Goal: Information Seeking & Learning: Learn about a topic

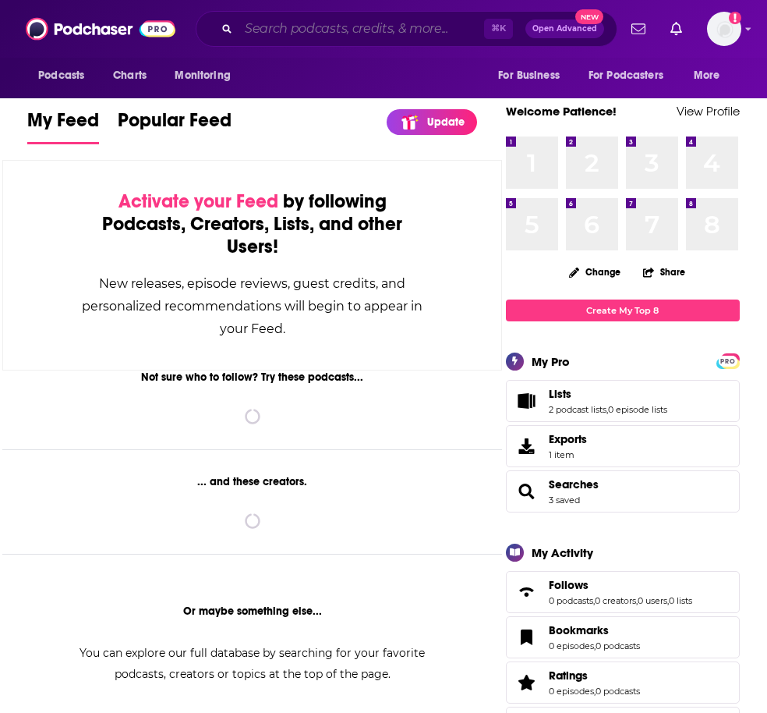
click at [401, 31] on input "Search podcasts, credits, & more..." at bounding box center [362, 28] width 246 height 25
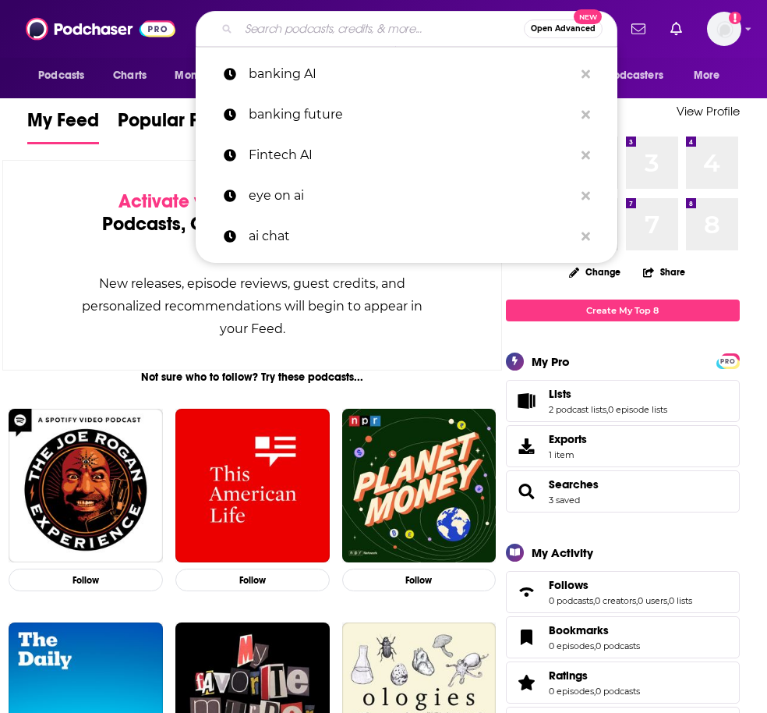
paste input "Mastering Tech Growth"
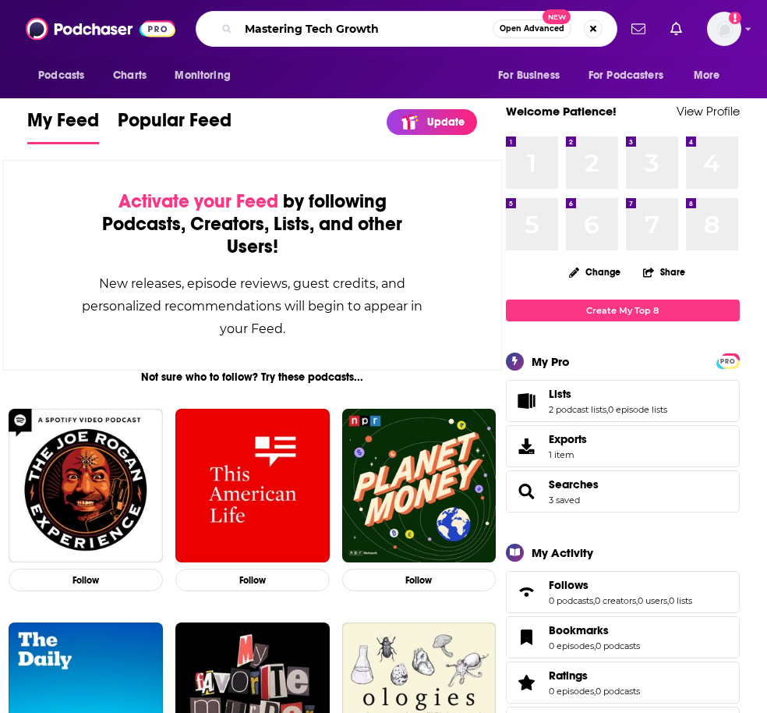
type input "Mastering Tech Growth"
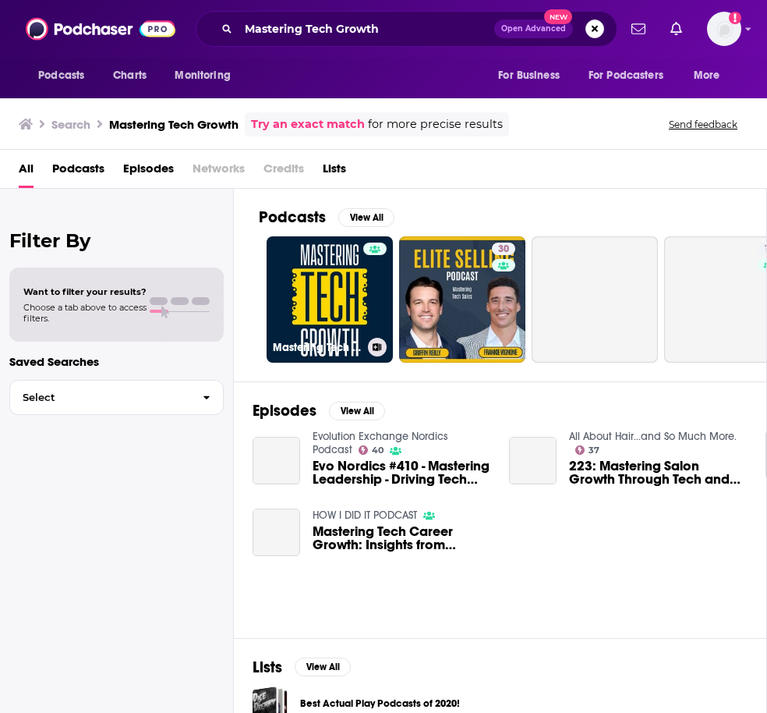
click at [324, 293] on link "Mastering Tech Growth" at bounding box center [330, 299] width 126 height 126
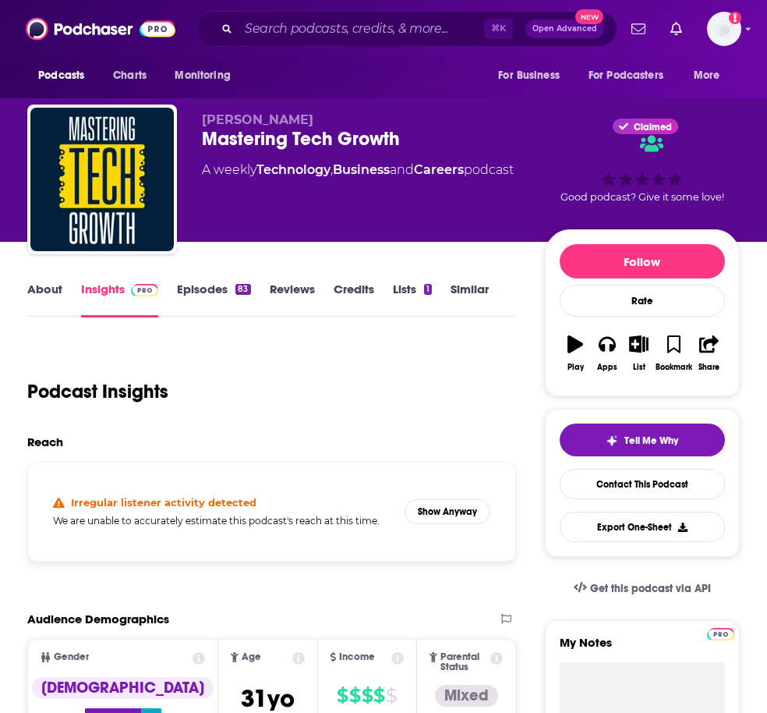
click at [53, 294] on link "About" at bounding box center [44, 299] width 35 height 36
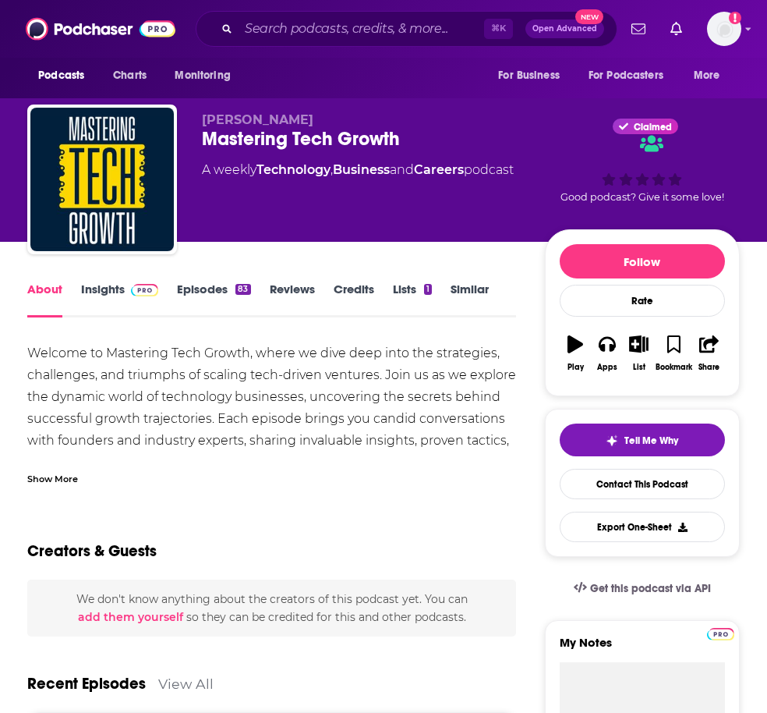
click at [55, 476] on div "Show More" at bounding box center [52, 477] width 51 height 15
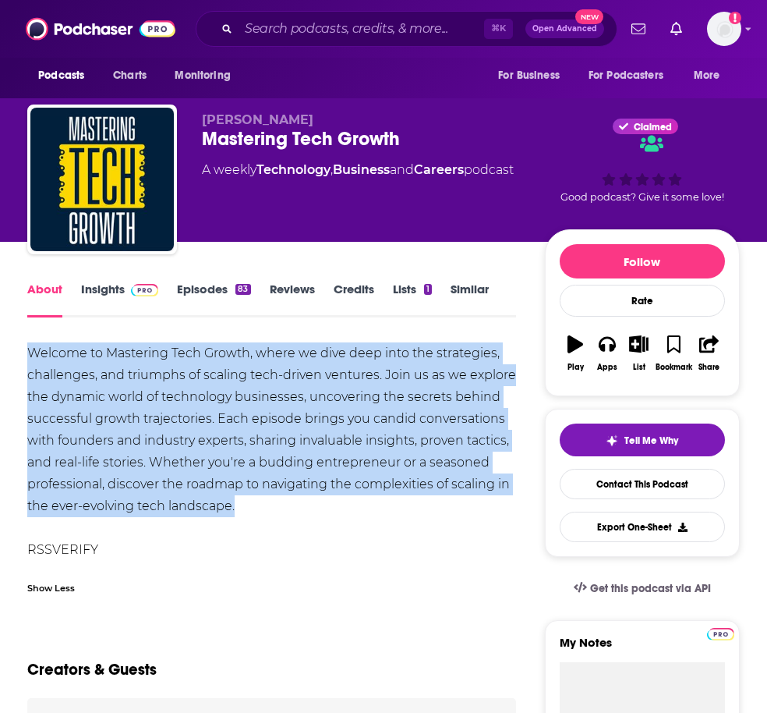
drag, startPoint x: 25, startPoint y: 351, endPoint x: 249, endPoint y: 500, distance: 269.4
copy div "Welcome to Mastering Tech Growth, where we dive deep into the strategies, chall…"
